Goal: Task Accomplishment & Management: Use online tool/utility

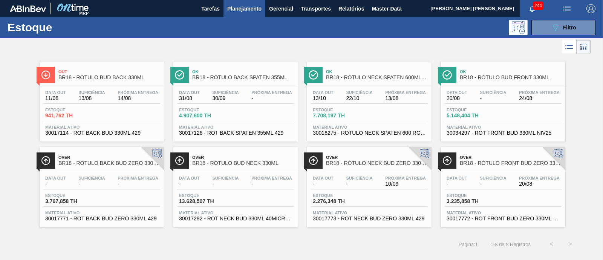
scroll to position [107, 0]
click at [571, 26] on span "Filtro" at bounding box center [569, 28] width 13 height 6
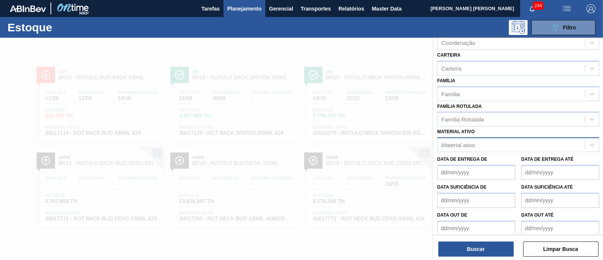
click at [469, 142] on div "Material ativo" at bounding box center [459, 145] width 34 height 6
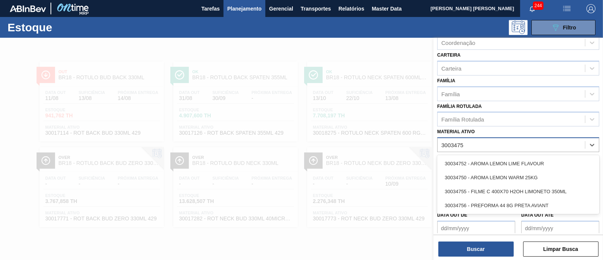
type ativo "30034752"
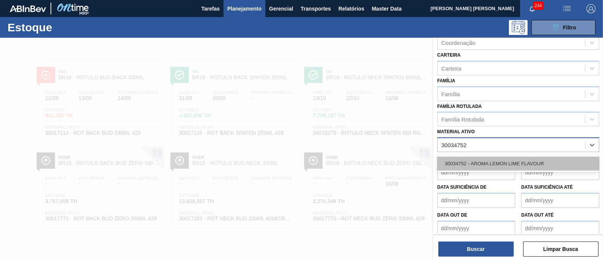
click at [471, 166] on div "30034752 - AROMA LEMON LIME FLAVOUR" at bounding box center [518, 163] width 162 height 14
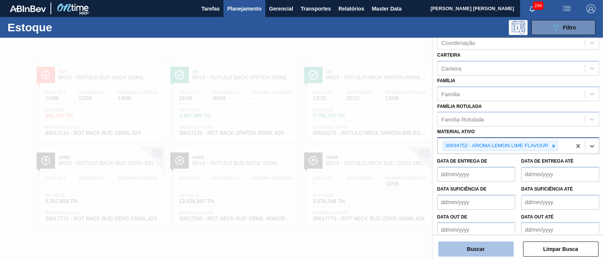
click at [470, 247] on button "Buscar" at bounding box center [476, 248] width 75 height 15
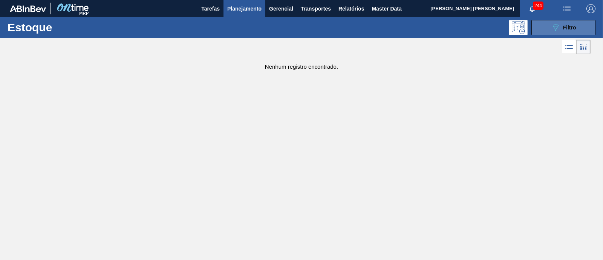
click at [576, 25] on span "Filtro" at bounding box center [569, 28] width 13 height 6
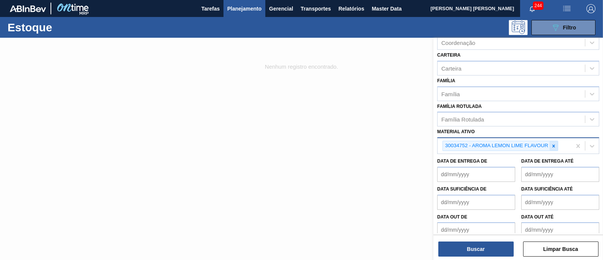
click at [552, 143] on icon at bounding box center [553, 145] width 5 height 5
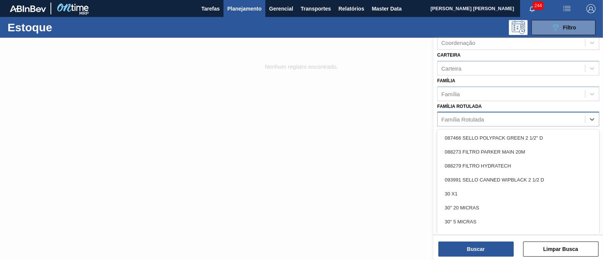
click at [491, 119] on div "Família Rotulada" at bounding box center [511, 119] width 147 height 11
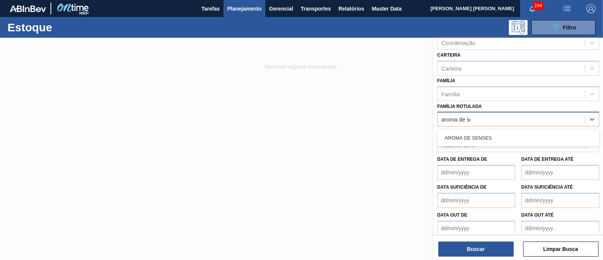
type Rotulada "aroma de sen"
drag, startPoint x: 490, startPoint y: 133, endPoint x: 493, endPoint y: 136, distance: 4.5
click at [490, 132] on div "AROMA DE SENSES" at bounding box center [518, 138] width 162 height 14
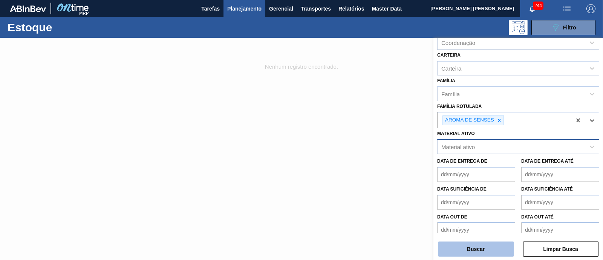
click at [490, 244] on button "Buscar" at bounding box center [476, 248] width 75 height 15
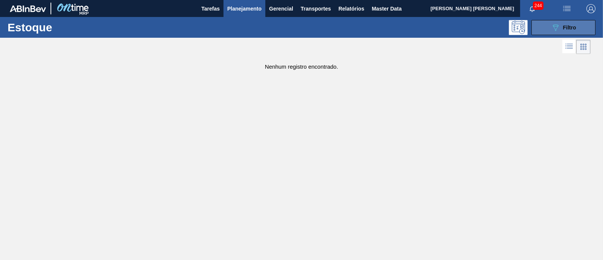
click at [547, 31] on button "089F7B8B-B2A5-4AFE-B5C0-19BA573D28AC Filtro" at bounding box center [564, 27] width 64 height 15
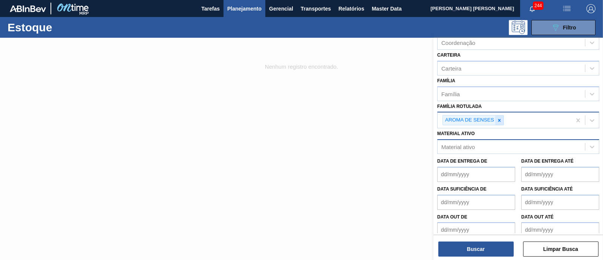
click at [498, 120] on icon at bounding box center [499, 120] width 5 height 5
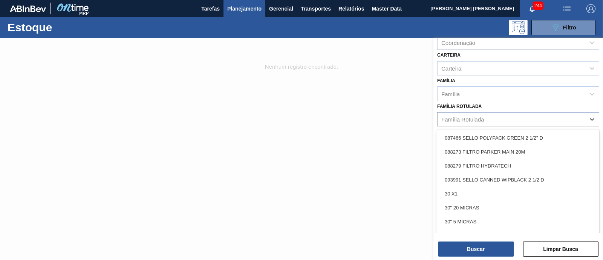
click at [498, 120] on div "Família Rotulada" at bounding box center [511, 119] width 147 height 11
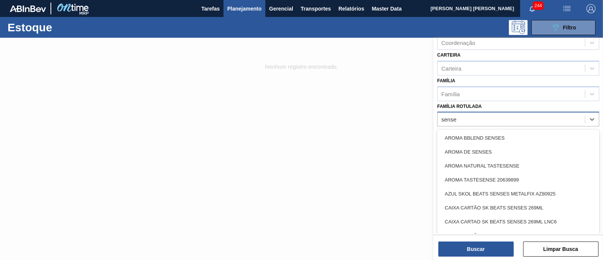
type Rotulada "senses"
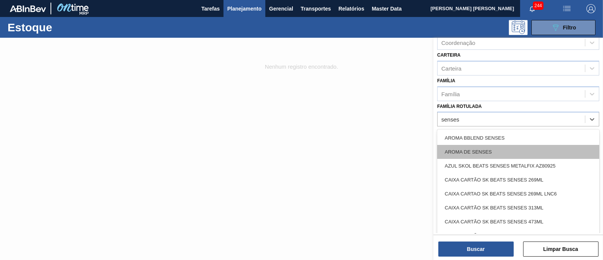
click at [500, 149] on div "AROMA DE SENSES" at bounding box center [518, 152] width 162 height 14
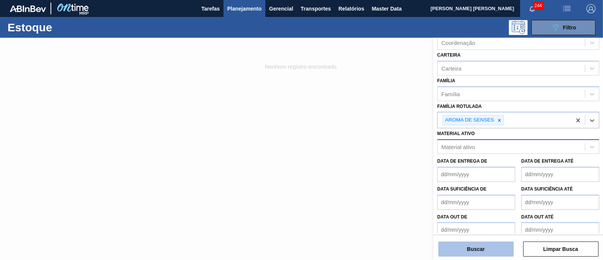
click at [484, 246] on button "Buscar" at bounding box center [476, 248] width 75 height 15
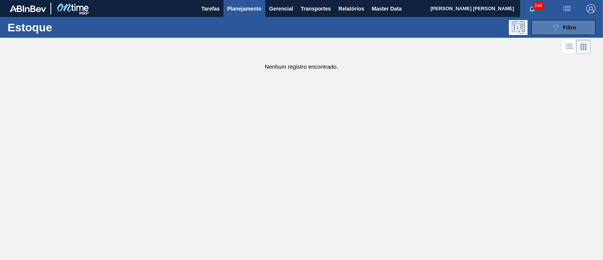
click at [559, 23] on icon "089F7B8B-B2A5-4AFE-B5C0-19BA573D28AC" at bounding box center [555, 27] width 9 height 9
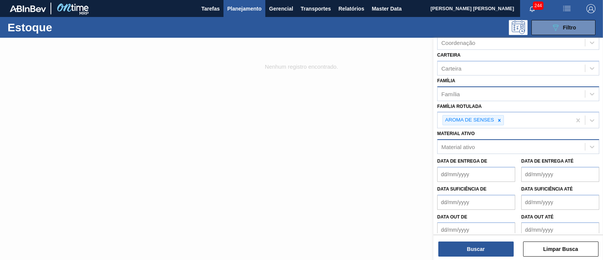
scroll to position [0, 0]
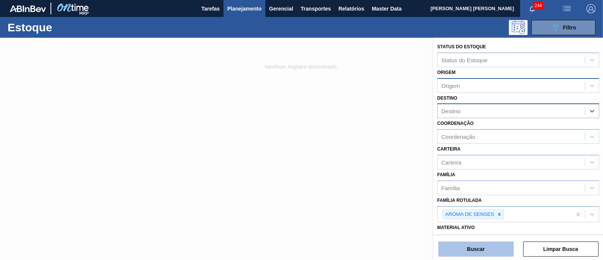
click at [485, 247] on button "Buscar" at bounding box center [476, 248] width 75 height 15
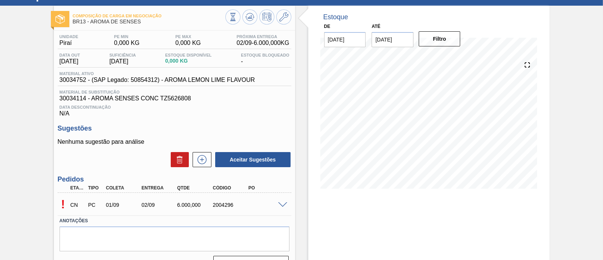
scroll to position [47, 0]
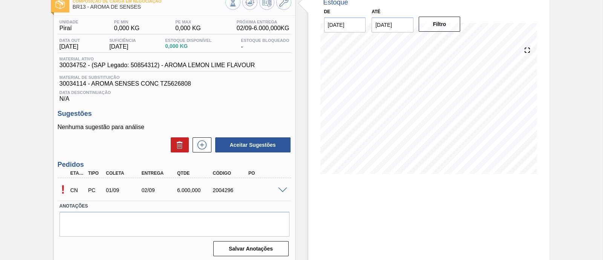
click at [284, 189] on span at bounding box center [282, 190] width 9 height 6
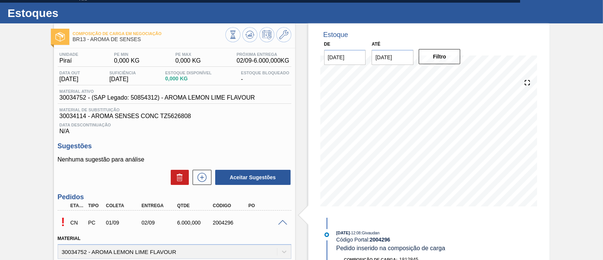
scroll to position [0, 0]
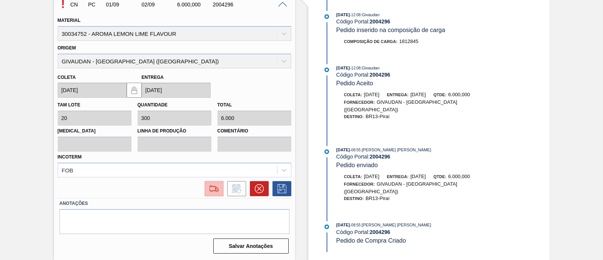
click at [211, 192] on img at bounding box center [214, 188] width 12 height 9
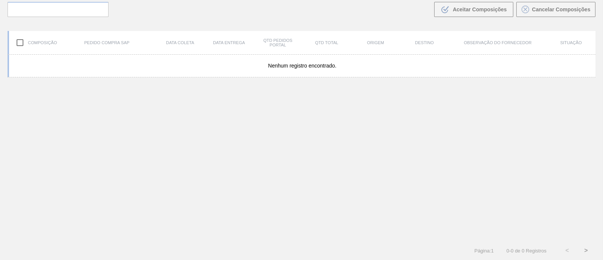
scroll to position [54, 0]
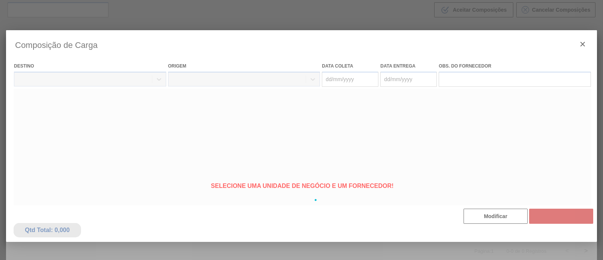
type coleta "[DATE]"
type entrega "[DATE]"
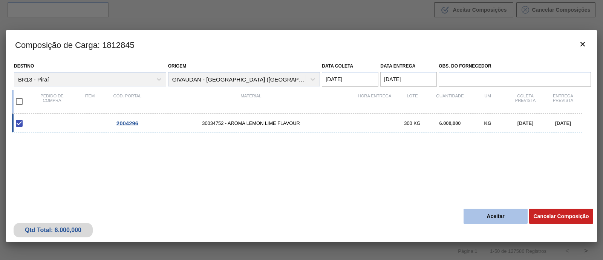
click at [505, 217] on button "Aceitar" at bounding box center [496, 216] width 64 height 15
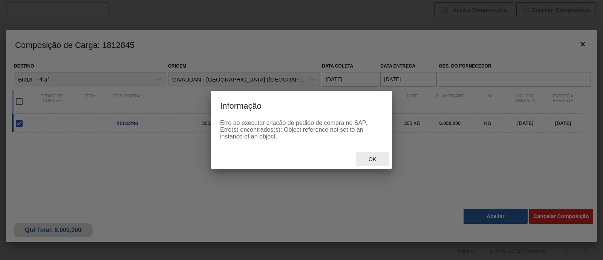
click at [376, 158] on span "Ok" at bounding box center [373, 159] width 20 height 6
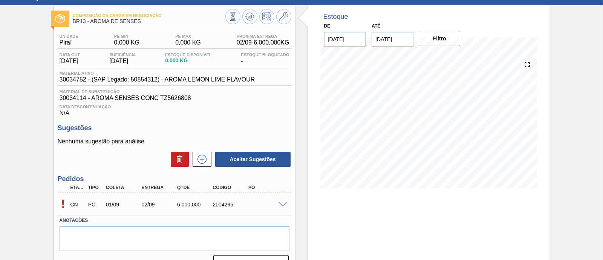
scroll to position [64, 0]
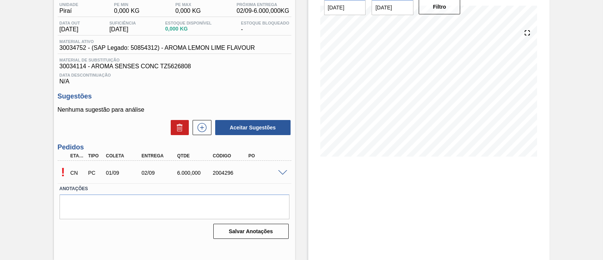
click at [279, 175] on span at bounding box center [282, 173] width 9 height 6
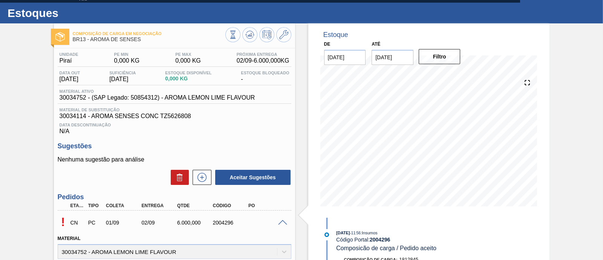
scroll to position [0, 0]
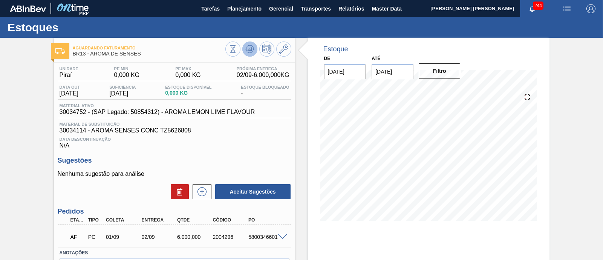
click at [237, 53] on icon at bounding box center [233, 49] width 8 height 8
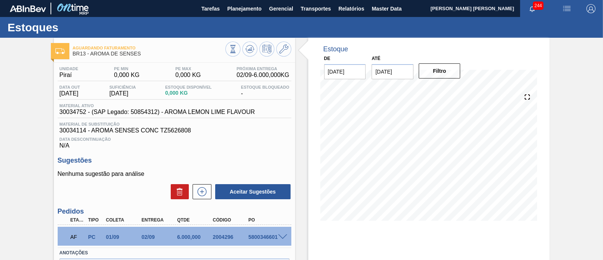
click at [397, 72] on input "[DATE]" at bounding box center [393, 71] width 42 height 15
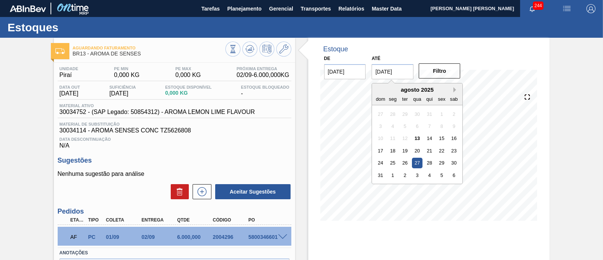
click at [455, 90] on button "Next Month" at bounding box center [456, 89] width 5 height 5
click at [455, 164] on div "4" at bounding box center [454, 163] width 10 height 10
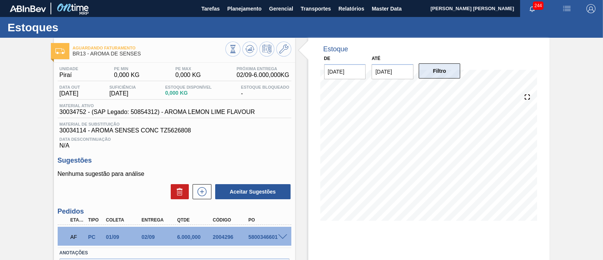
click at [437, 78] on button "Filtro" at bounding box center [440, 70] width 42 height 15
click at [385, 74] on input "04/10/2025" at bounding box center [393, 71] width 42 height 15
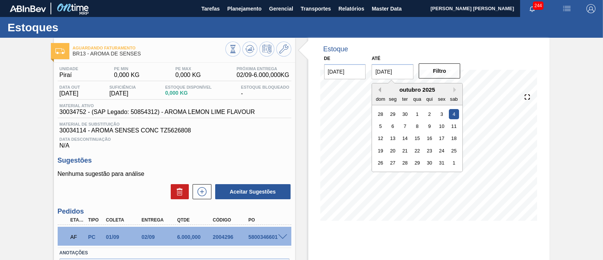
click at [380, 90] on button "Previous Month" at bounding box center [378, 89] width 5 height 5
click at [440, 114] on div "5" at bounding box center [442, 114] width 10 height 10
type input "05/09/2025"
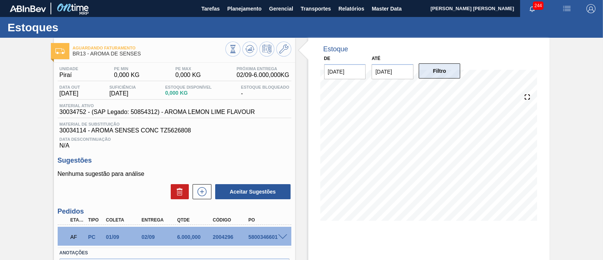
click at [429, 71] on button "Filtro" at bounding box center [440, 70] width 42 height 15
drag, startPoint x: 58, startPoint y: 116, endPoint x: 87, endPoint y: 115, distance: 29.0
click at [87, 115] on div "Material ativo 30034752 - (SAP Legado: 50854312) - AROMA LEMON LIME FLAVOUR" at bounding box center [157, 109] width 199 height 12
copy span "30034752"
